Goal: Transaction & Acquisition: Book appointment/travel/reservation

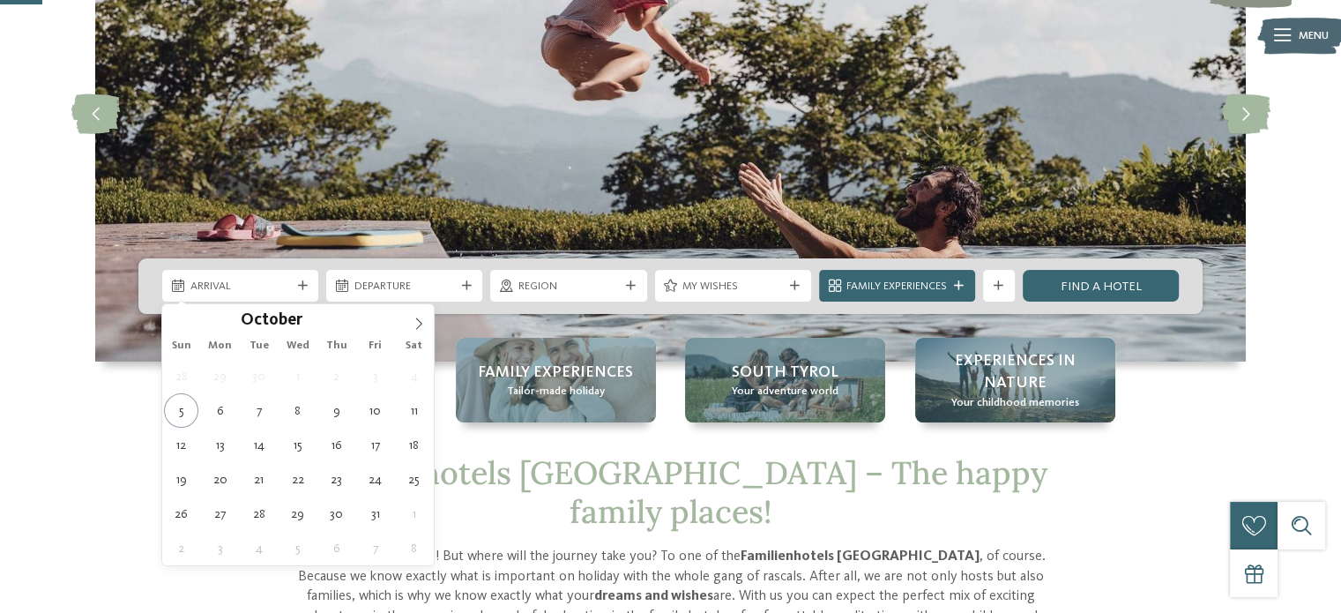
click at [300, 286] on icon at bounding box center [303, 286] width 10 height 10
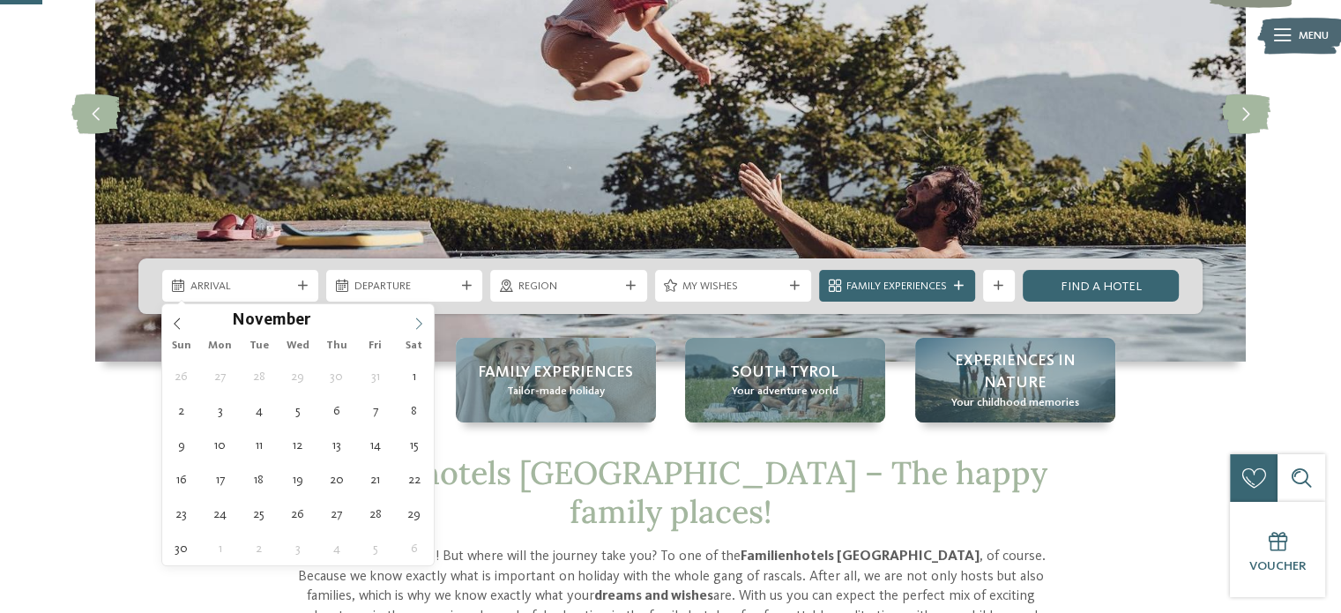
click at [419, 324] on icon at bounding box center [419, 323] width 12 height 12
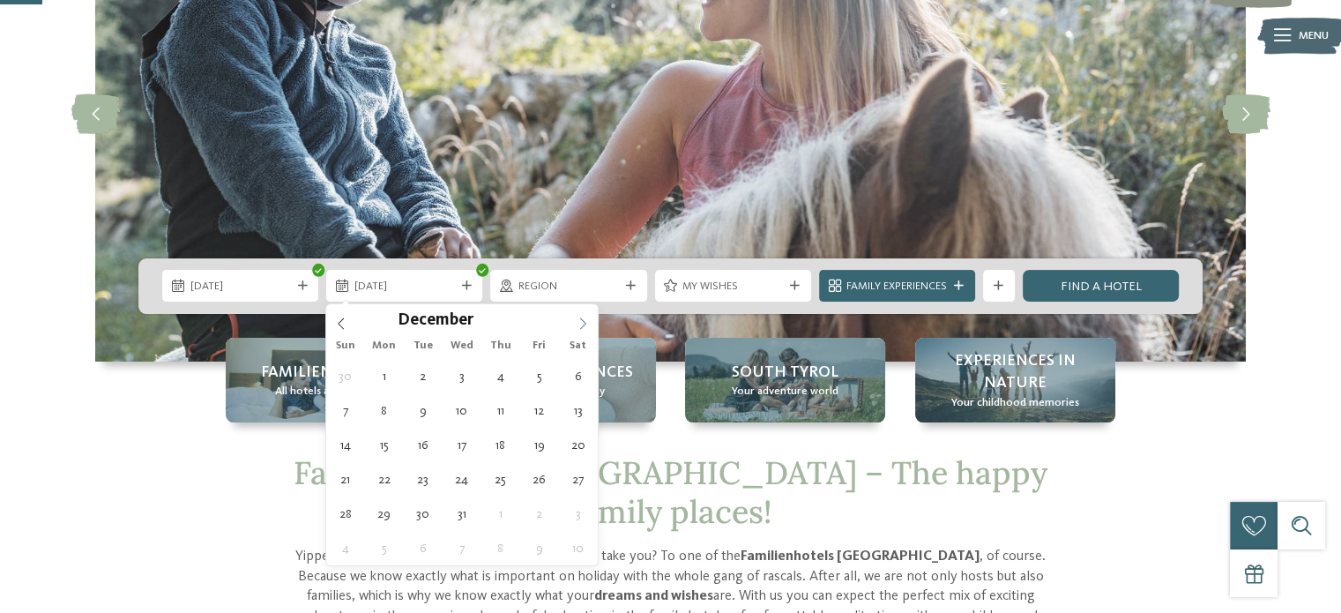
click at [582, 324] on icon at bounding box center [583, 323] width 12 height 12
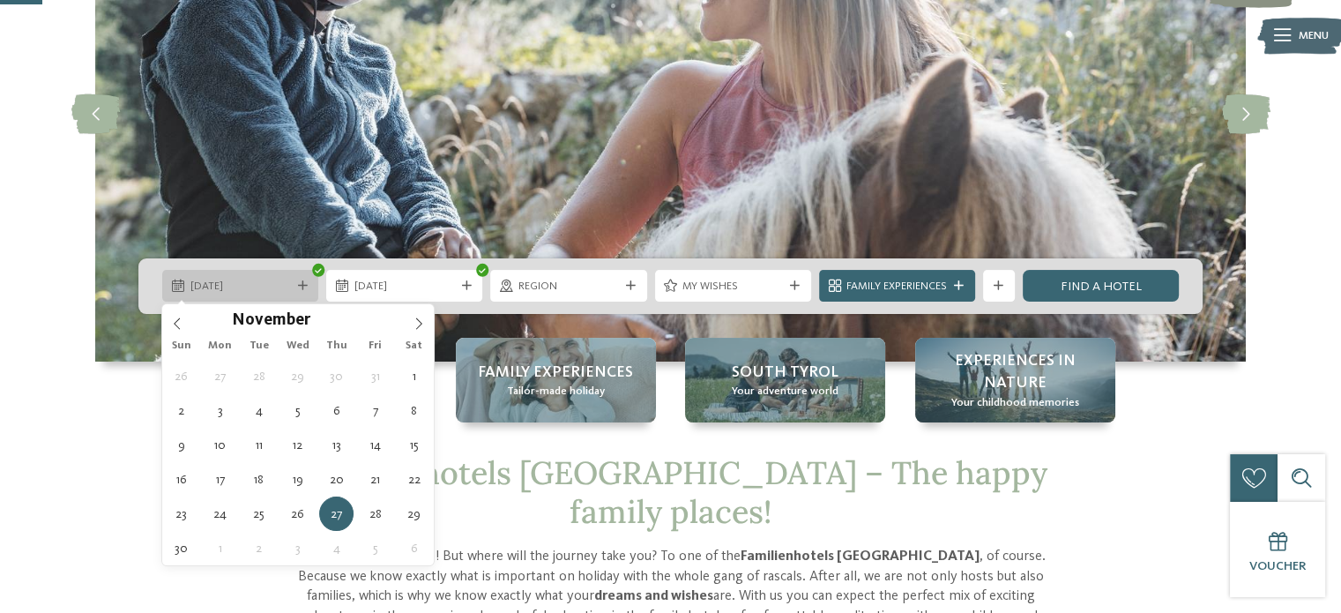
click at [298, 287] on icon at bounding box center [303, 286] width 10 height 10
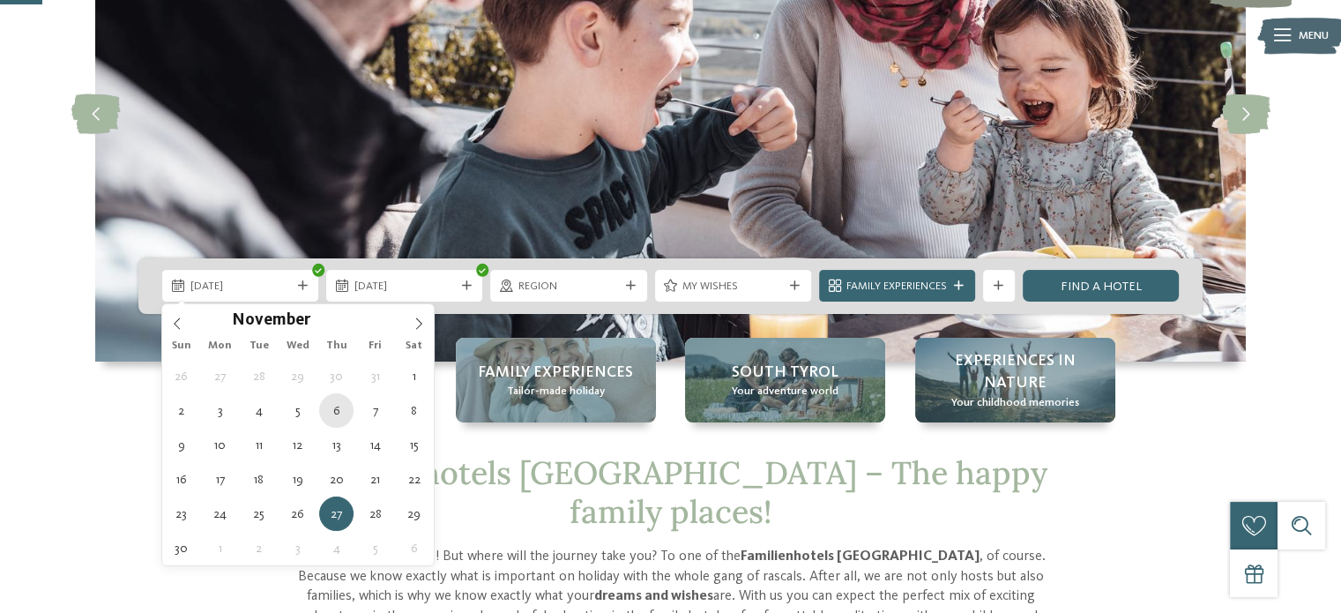
type div "[DATE]"
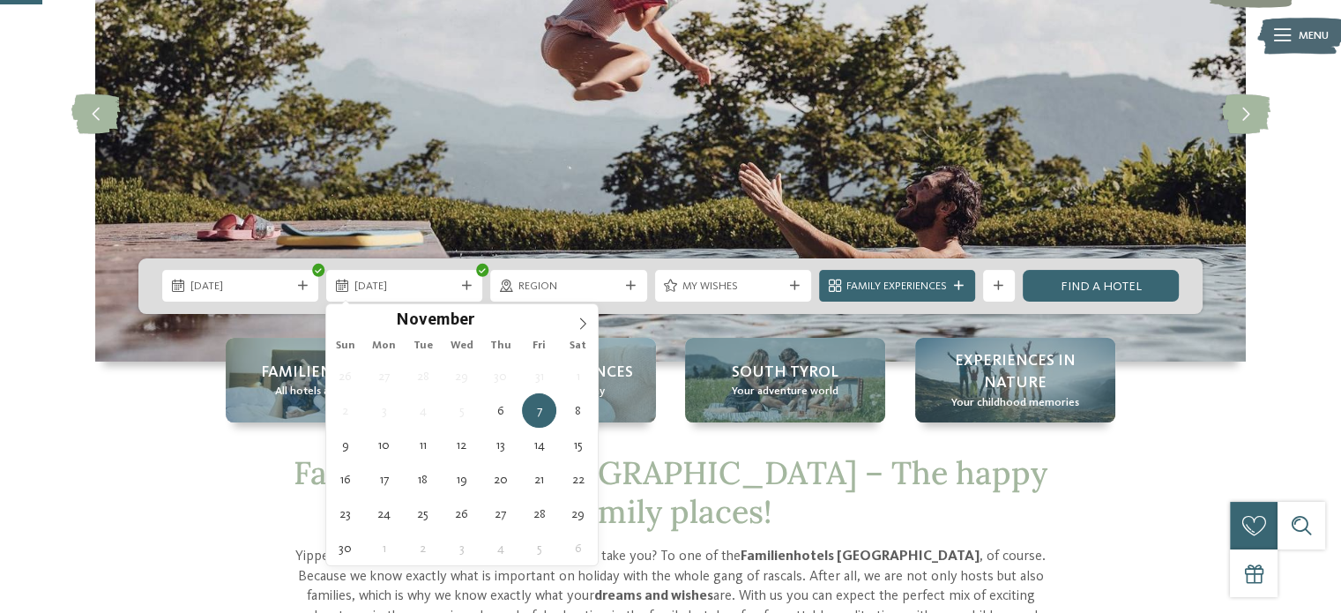
type div "[DATE]"
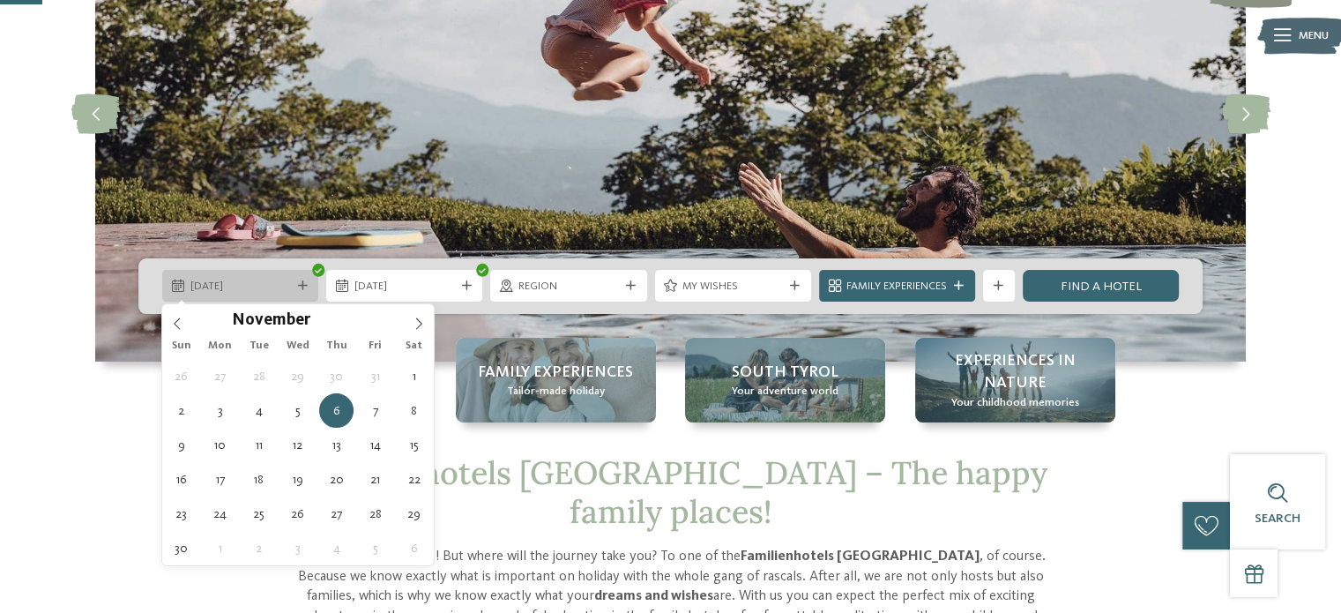
click at [280, 286] on span "[DATE]" at bounding box center [240, 287] width 101 height 16
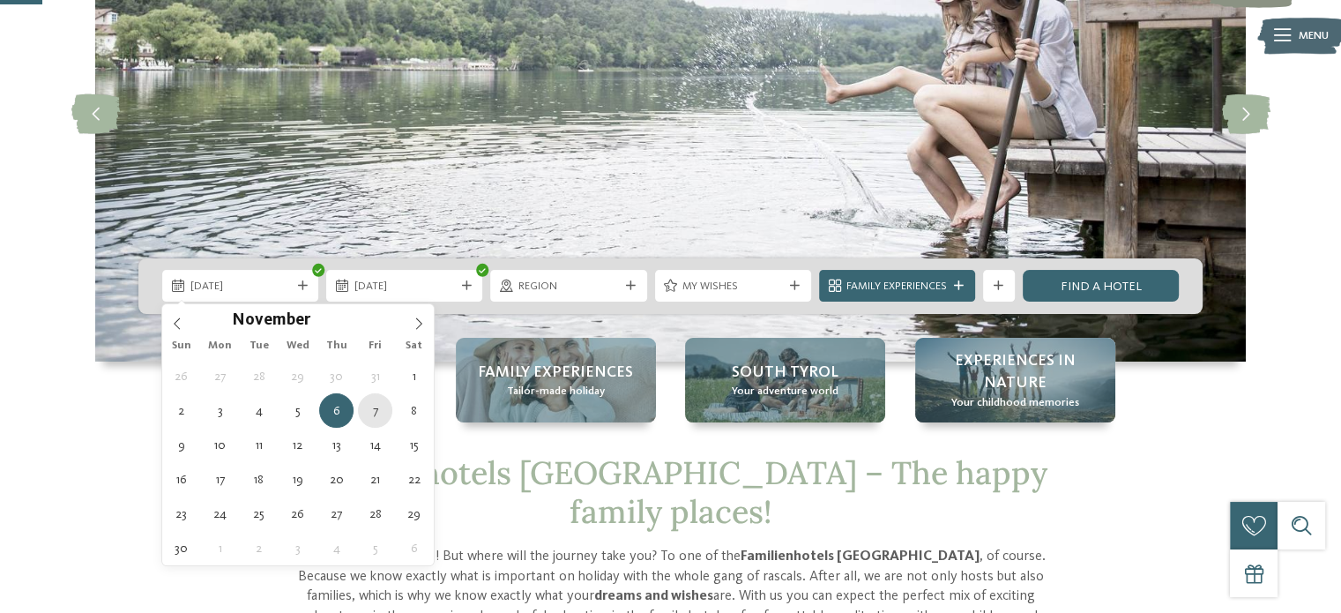
type div "[DATE]"
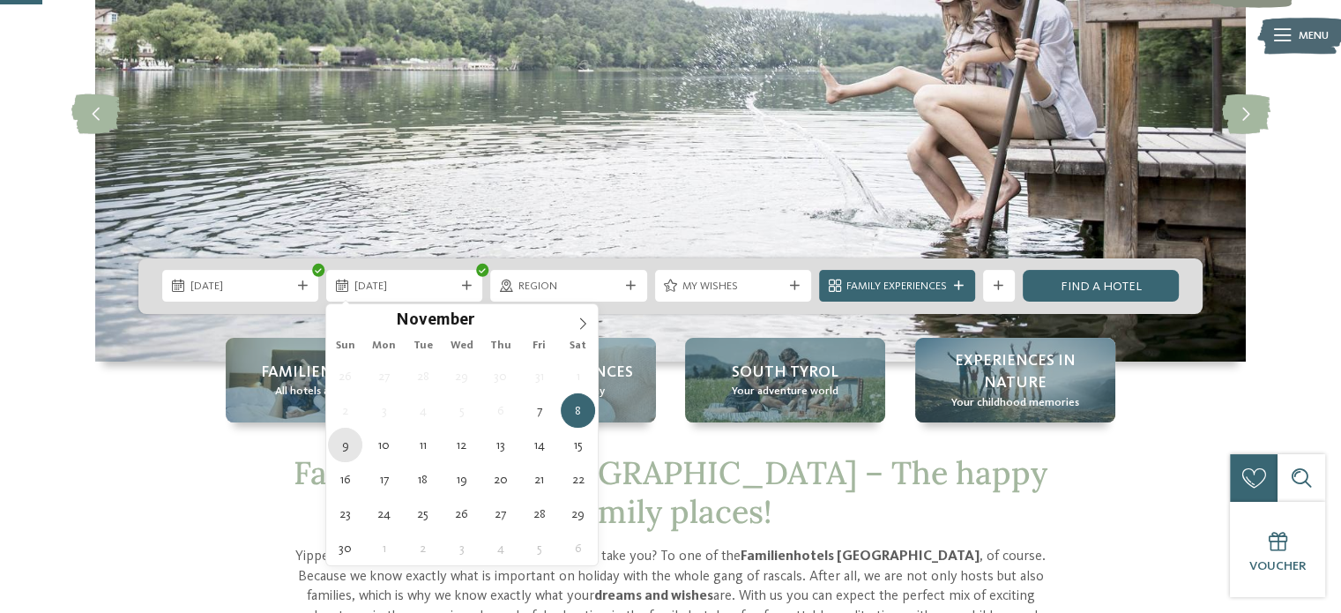
type div "[DATE]"
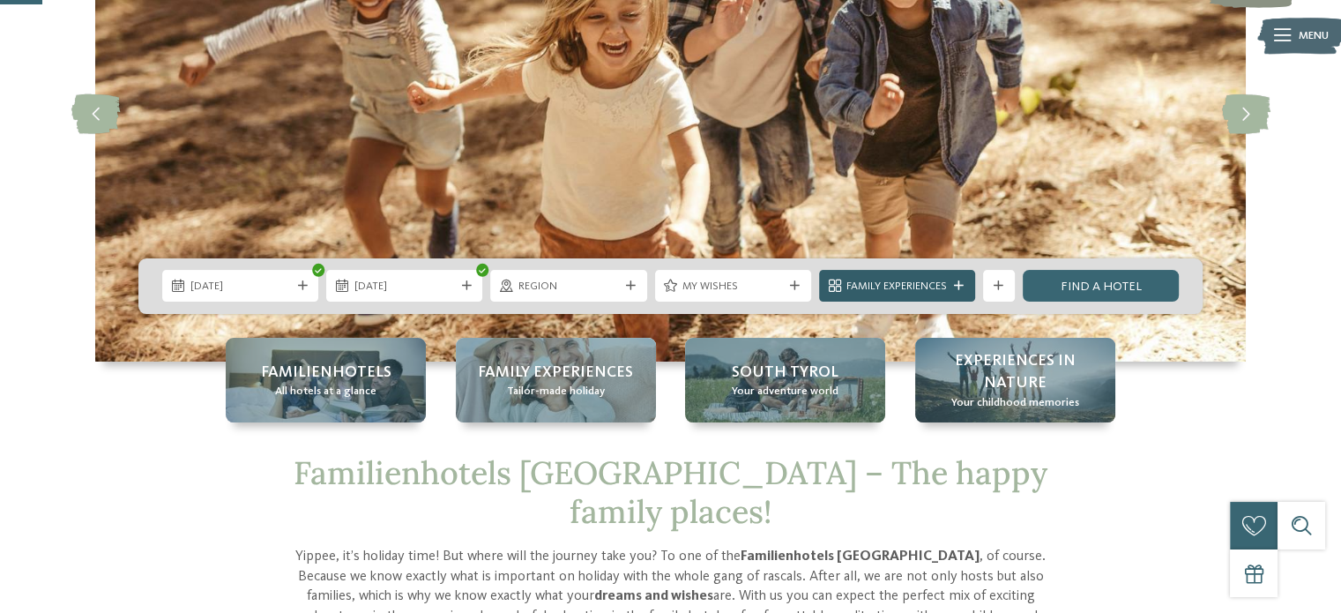
click at [861, 285] on span "Family Experiences" at bounding box center [896, 287] width 101 height 16
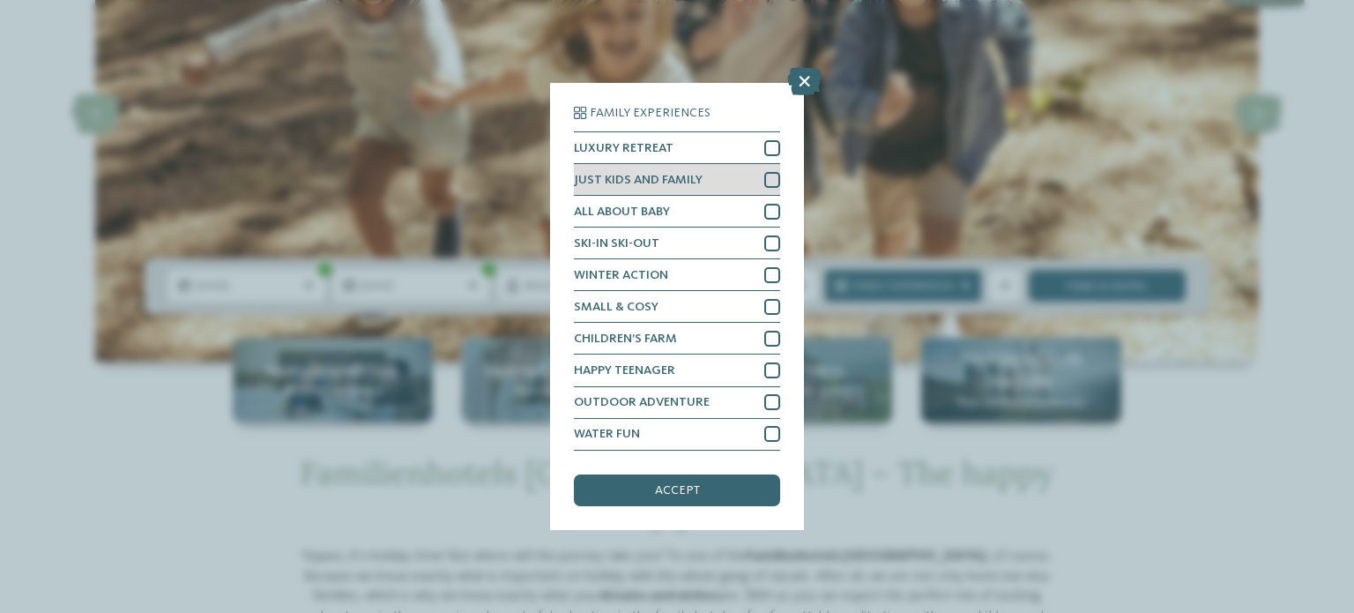
click at [772, 182] on div at bounding box center [772, 180] width 16 height 16
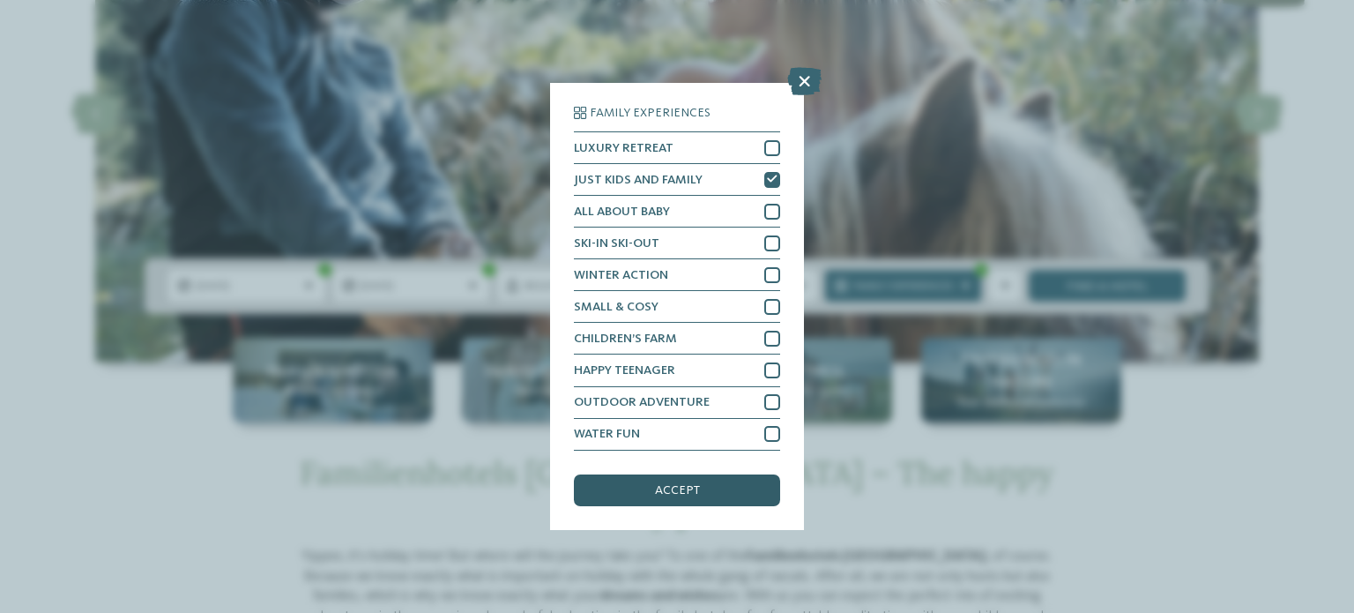
click at [689, 489] on span "accept" at bounding box center [677, 490] width 45 height 12
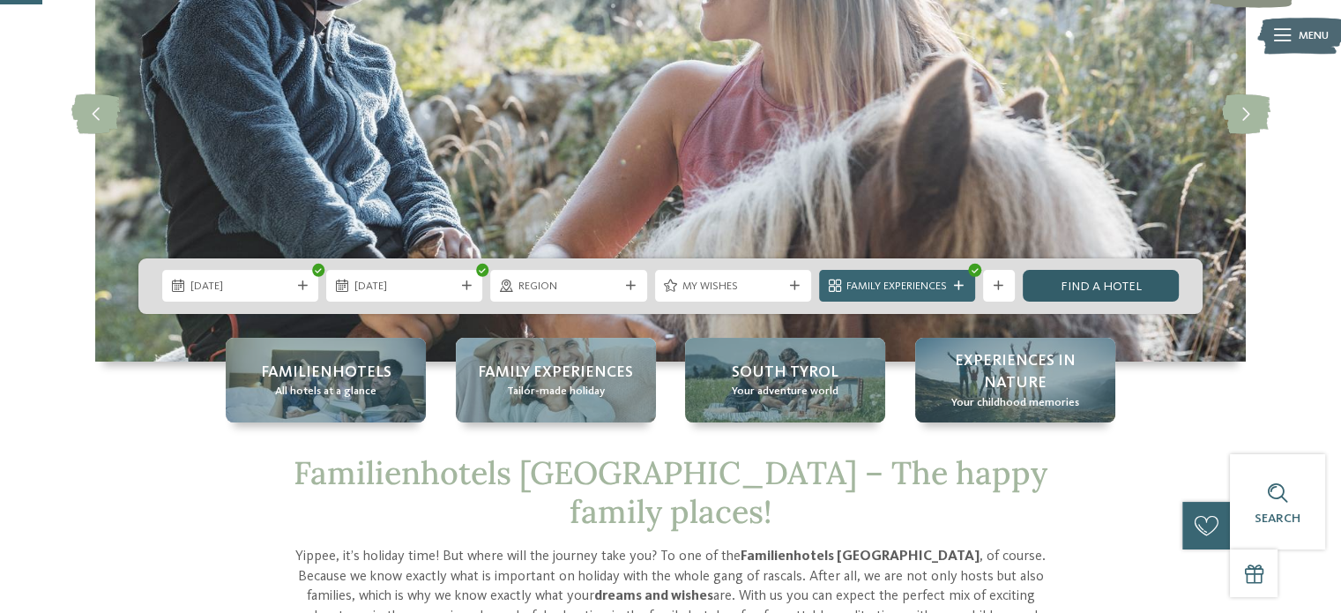
click at [1077, 287] on link "Find a hotel" at bounding box center [1101, 286] width 156 height 32
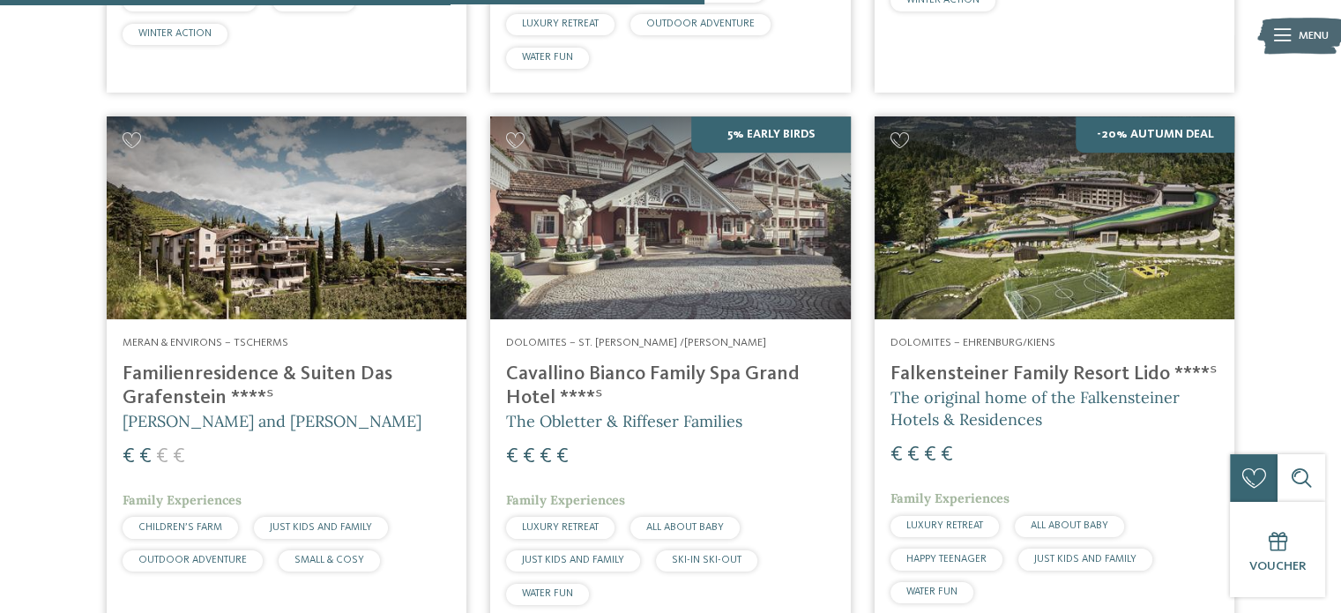
scroll to position [1037, 0]
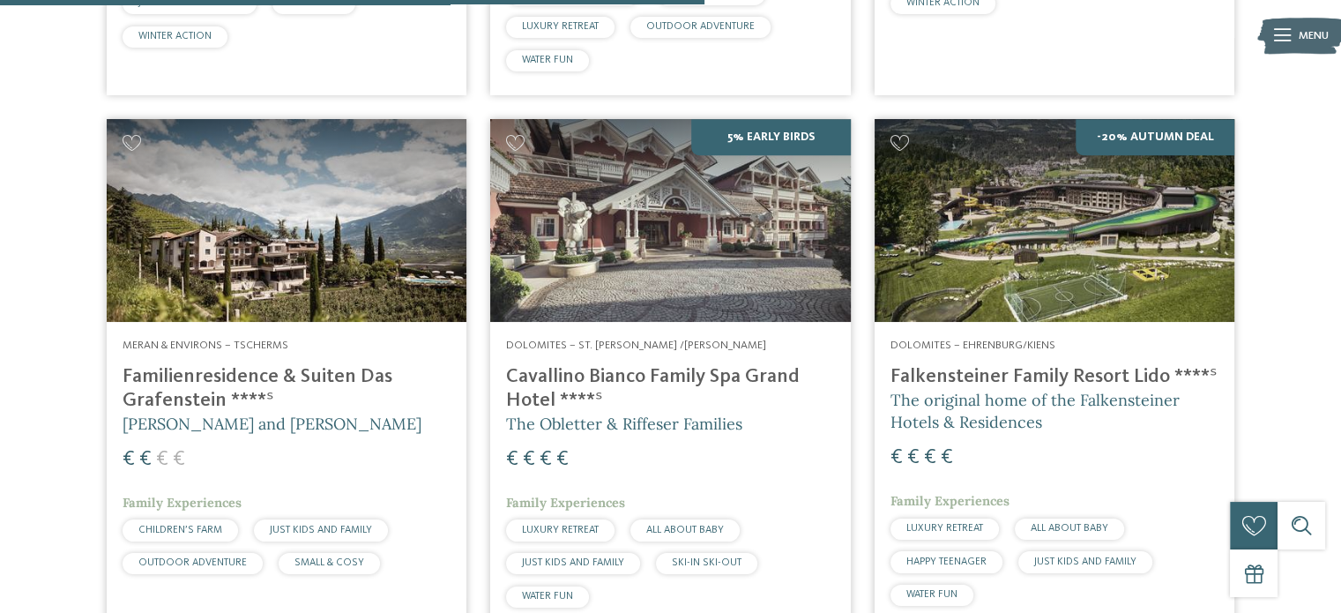
click at [976, 165] on img at bounding box center [1055, 220] width 360 height 203
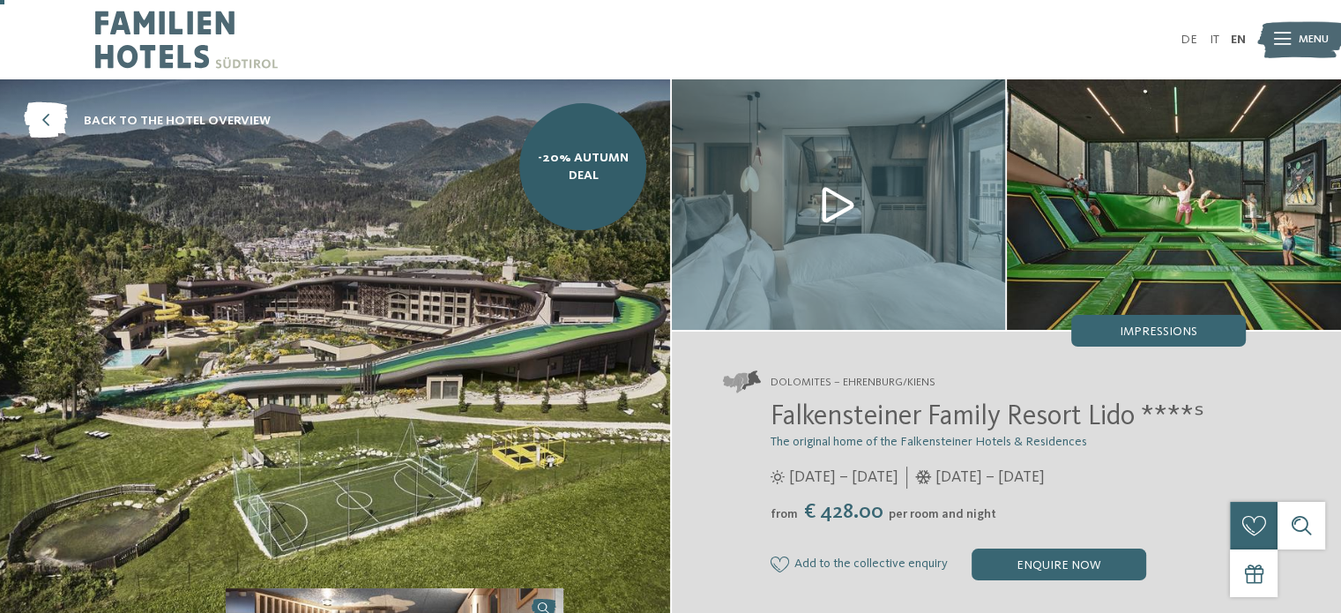
scroll to position [35, 0]
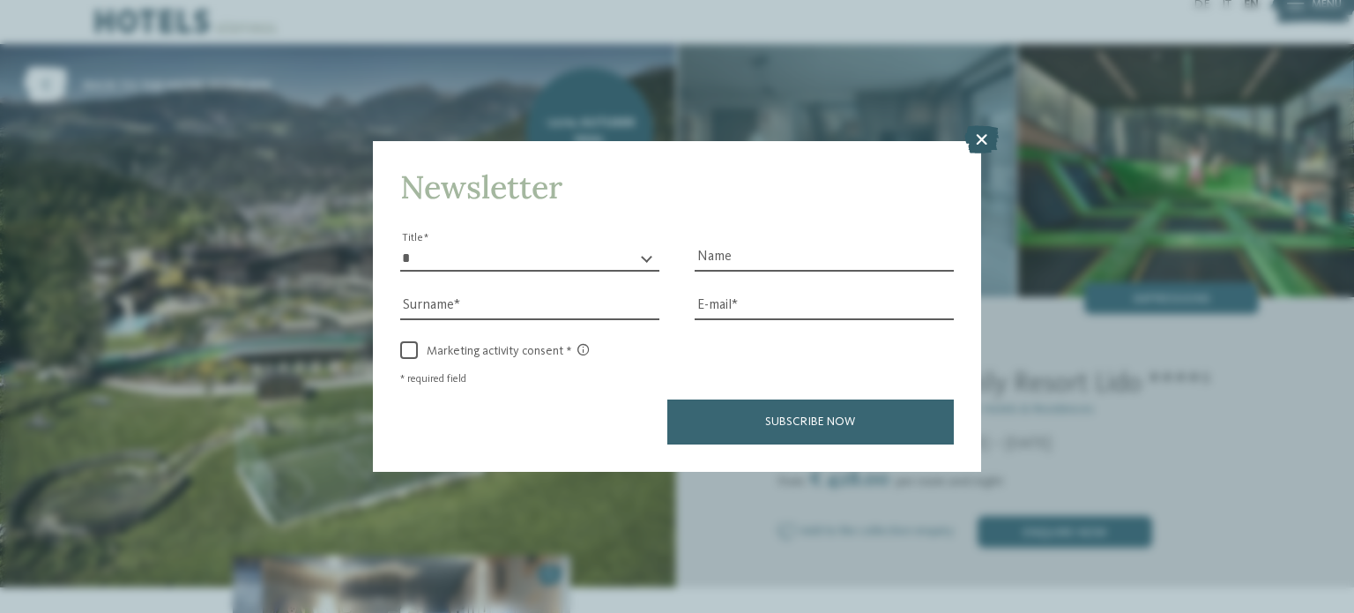
click at [976, 139] on icon at bounding box center [981, 139] width 34 height 28
